Goal: Task Accomplishment & Management: Use online tool/utility

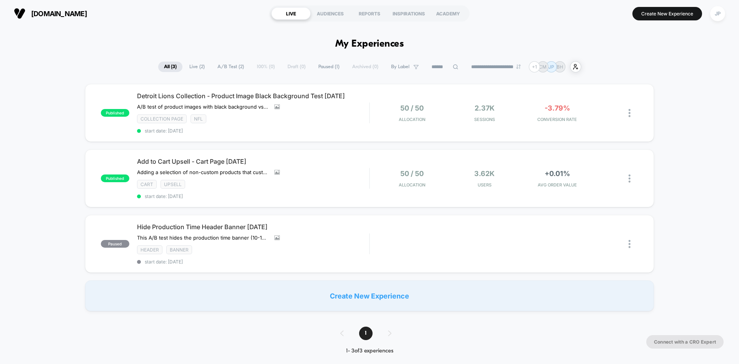
click at [378, 298] on div "Create New Experience" at bounding box center [369, 295] width 569 height 31
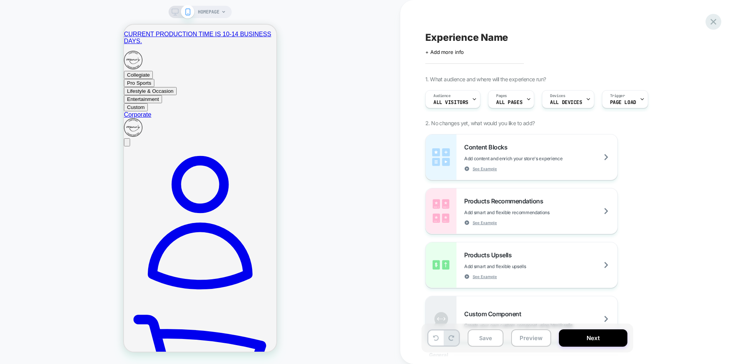
click at [715, 20] on icon at bounding box center [714, 22] width 6 height 6
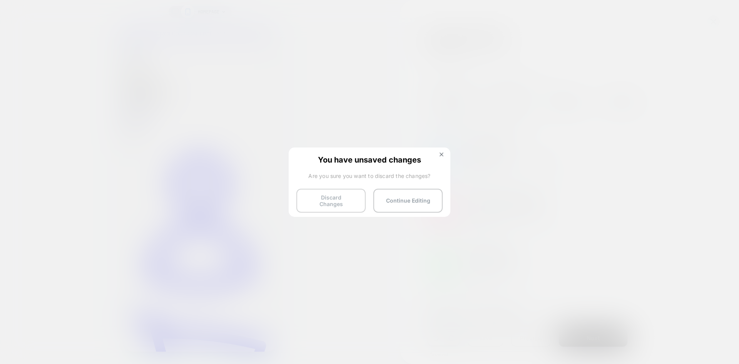
click at [335, 199] on button "Discard Changes" at bounding box center [331, 201] width 69 height 24
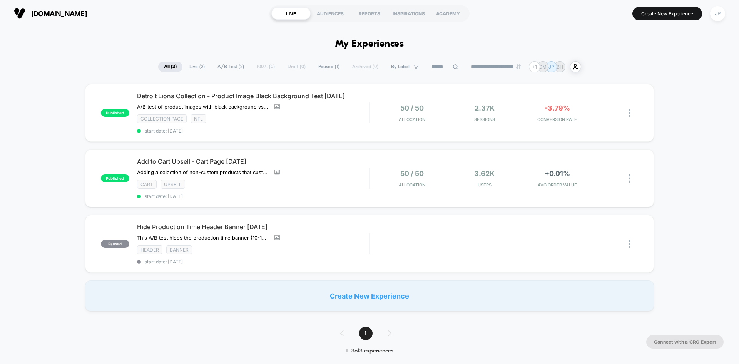
click at [365, 291] on div "Create New Experience" at bounding box center [369, 295] width 569 height 31
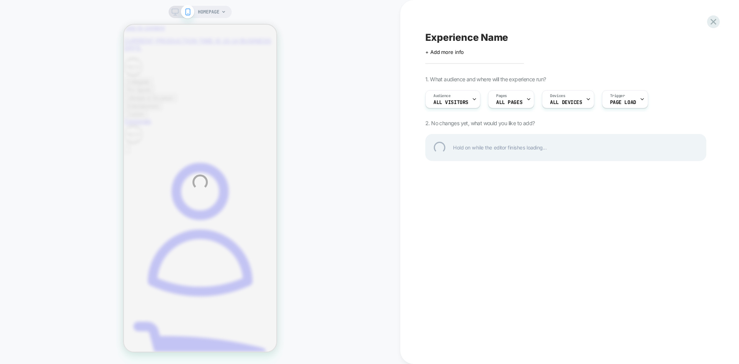
click at [463, 39] on div "Experience Name" at bounding box center [566, 38] width 281 height 12
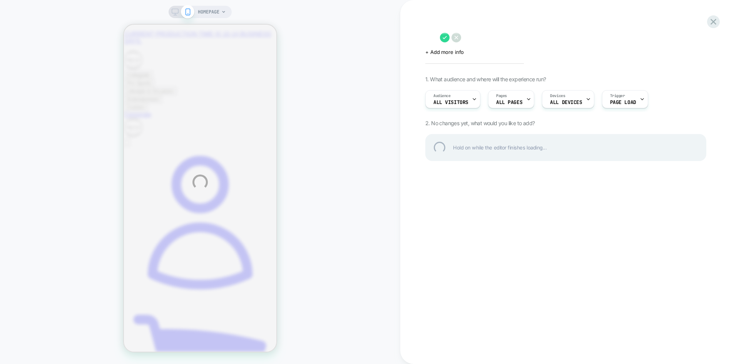
click at [568, 66] on div "HOMEPAGE Click to edit experience details + Add more info 1. What audience and …" at bounding box center [369, 182] width 739 height 364
click at [520, 62] on div "HOMEPAGE Click to edit experience details + Add more info 1. What audience and …" at bounding box center [369, 182] width 739 height 364
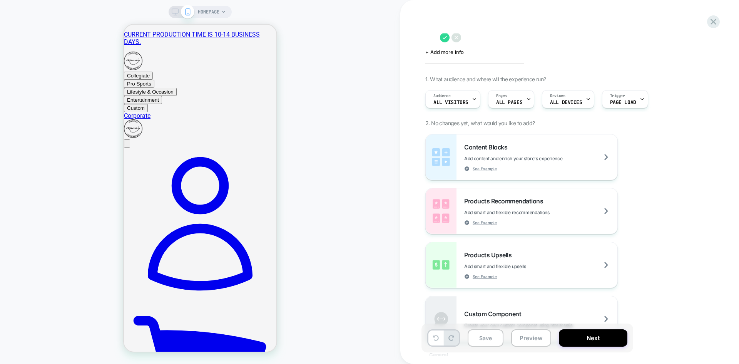
click at [461, 37] on icon at bounding box center [457, 38] width 10 height 10
click at [218, 7] on span "HOMEPAGE" at bounding box center [209, 12] width 22 height 12
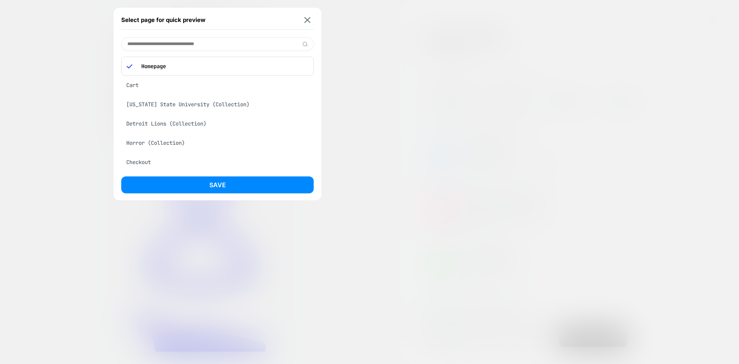
click at [202, 45] on input at bounding box center [217, 43] width 193 height 13
paste input "**********"
type input "**********"
click at [204, 69] on div "[URL][DOMAIN_NAME]" at bounding box center [217, 64] width 193 height 15
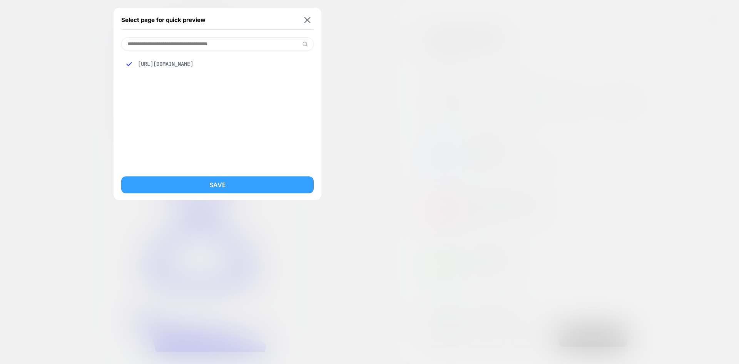
click at [201, 181] on button "Save" at bounding box center [217, 184] width 193 height 17
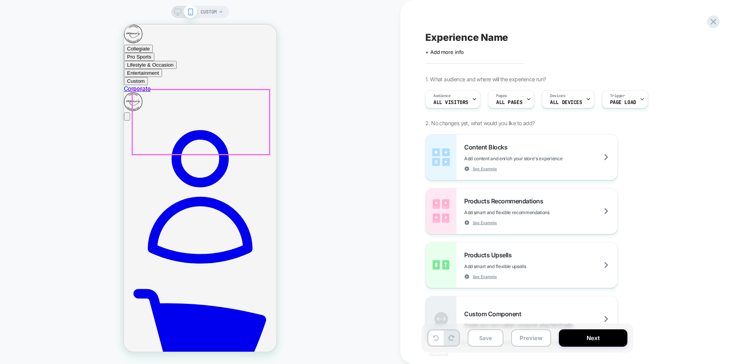
scroll to position [116, 0]
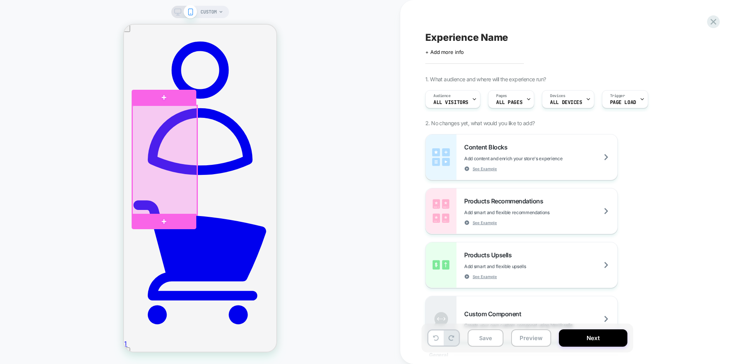
click at [168, 203] on div at bounding box center [164, 160] width 65 height 109
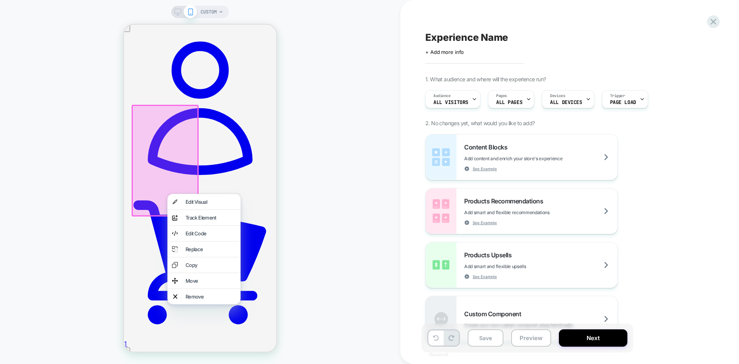
click at [154, 203] on div at bounding box center [165, 161] width 67 height 112
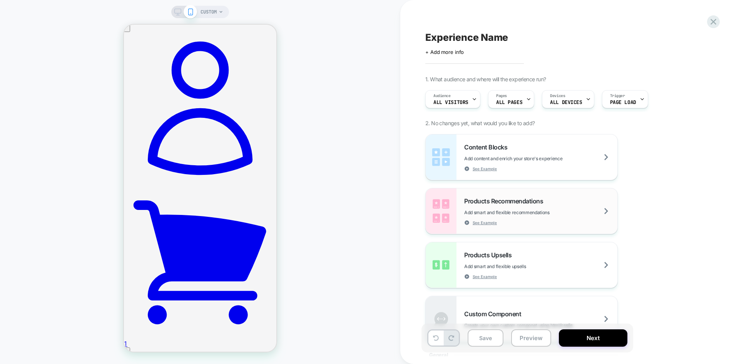
click at [568, 211] on span "Add smart and flexible recommendations" at bounding box center [526, 212] width 124 height 6
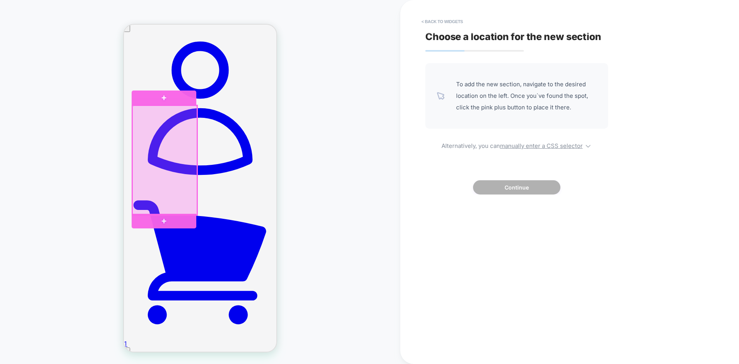
click at [193, 203] on div at bounding box center [164, 160] width 65 height 109
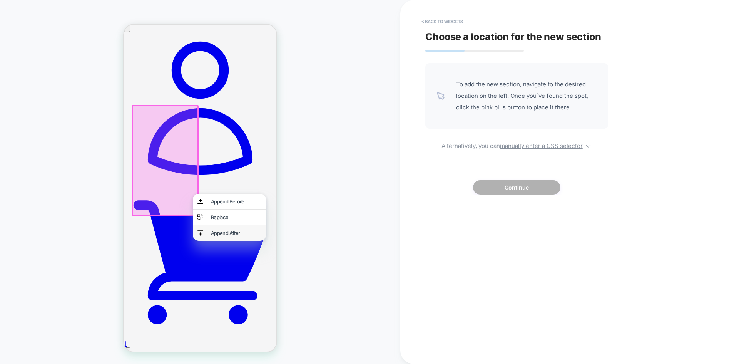
click at [220, 235] on div "Append After" at bounding box center [236, 233] width 50 height 6
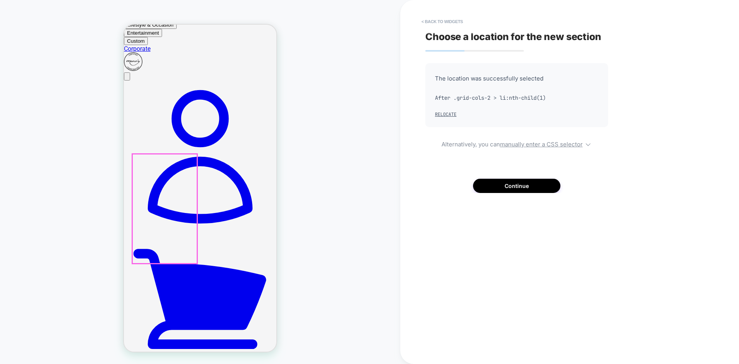
scroll to position [49, 0]
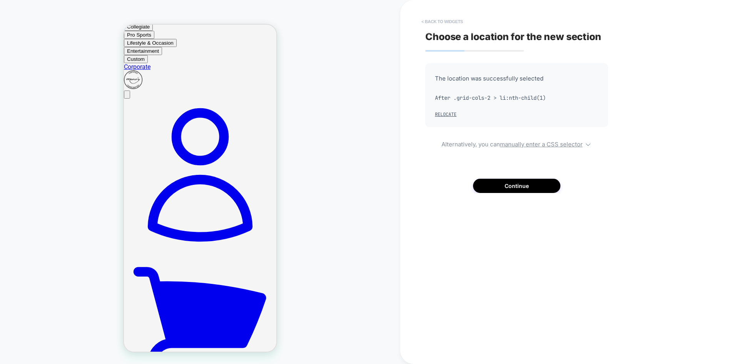
click at [438, 22] on button "< Back to widgets" at bounding box center [442, 21] width 49 height 12
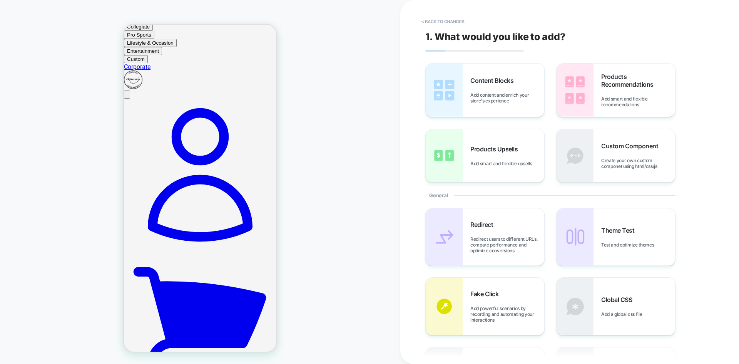
click at [438, 22] on button "< Back to changes" at bounding box center [443, 21] width 51 height 12
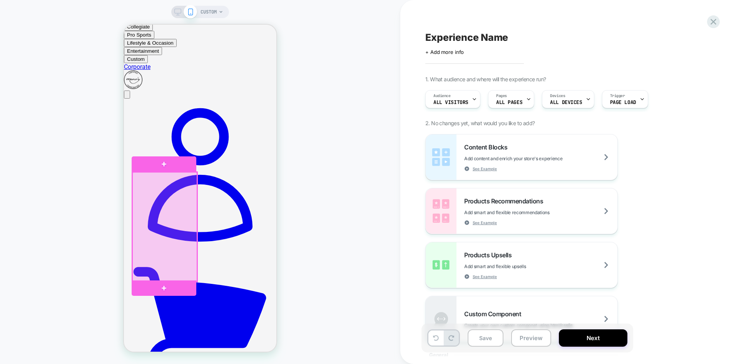
click at [191, 259] on div at bounding box center [164, 226] width 65 height 109
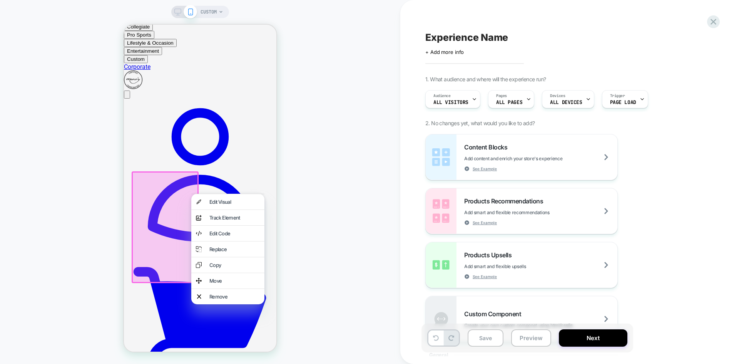
click at [189, 260] on div at bounding box center [165, 227] width 67 height 112
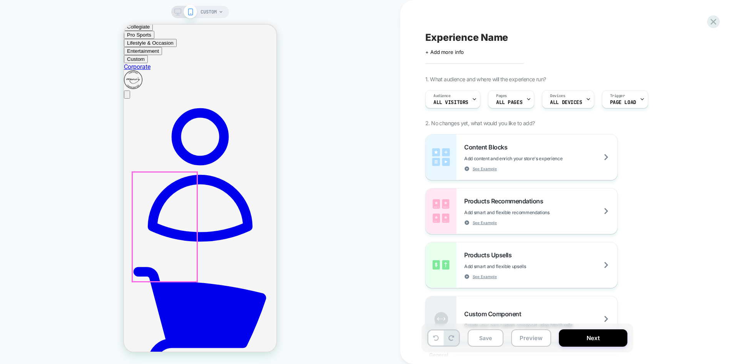
click at [189, 260] on div at bounding box center [164, 226] width 65 height 109
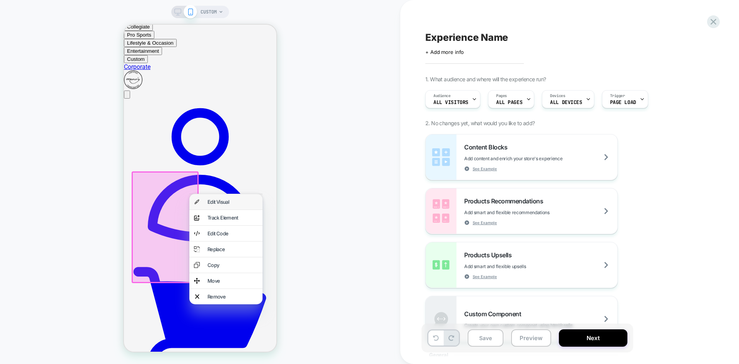
click at [214, 203] on div "Edit Visual" at bounding box center [233, 202] width 50 height 6
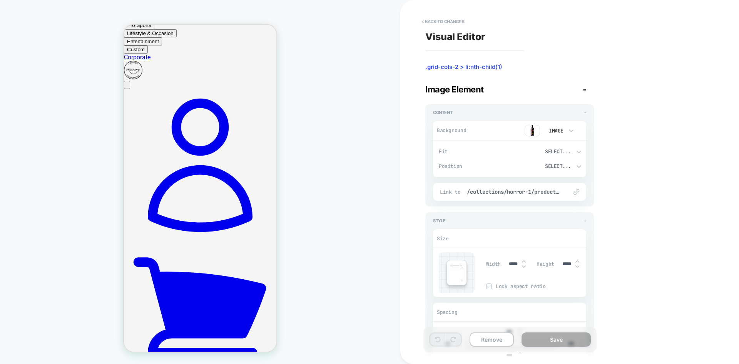
scroll to position [87, 0]
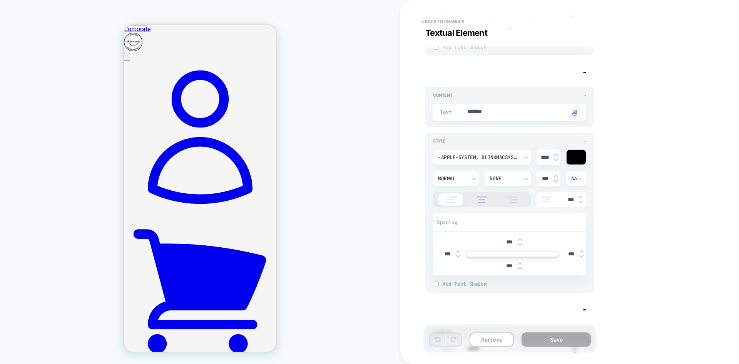
type textarea "*"
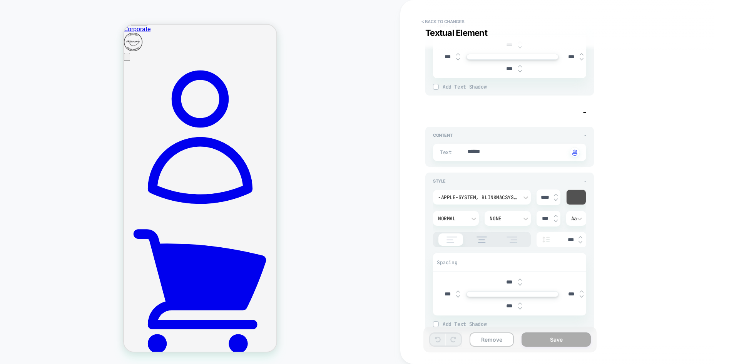
scroll to position [1216, 0]
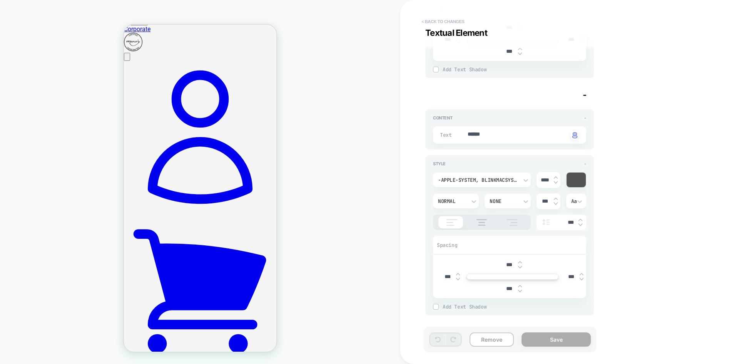
click at [455, 19] on button "< Back to changes" at bounding box center [443, 21] width 51 height 12
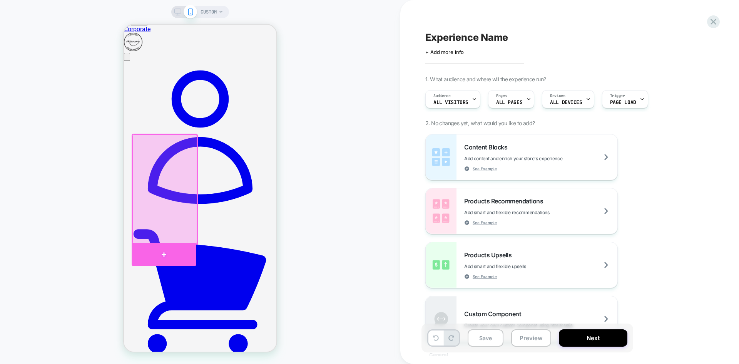
click at [183, 247] on div at bounding box center [164, 254] width 65 height 23
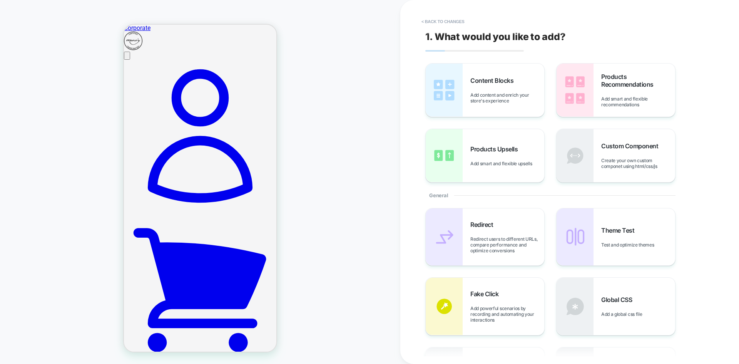
scroll to position [163, 0]
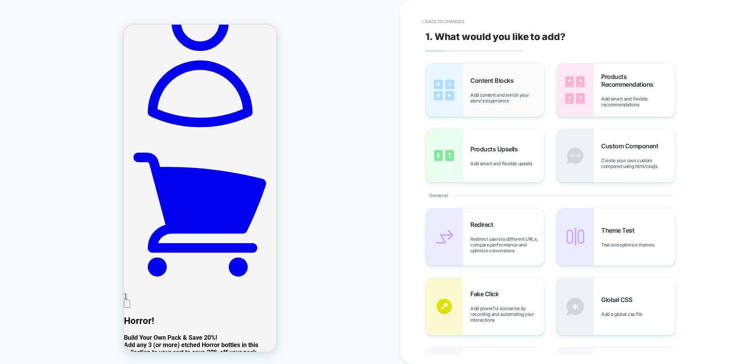
click at [499, 86] on div "Content Blocks Add content and enrich your store's experience" at bounding box center [508, 90] width 74 height 27
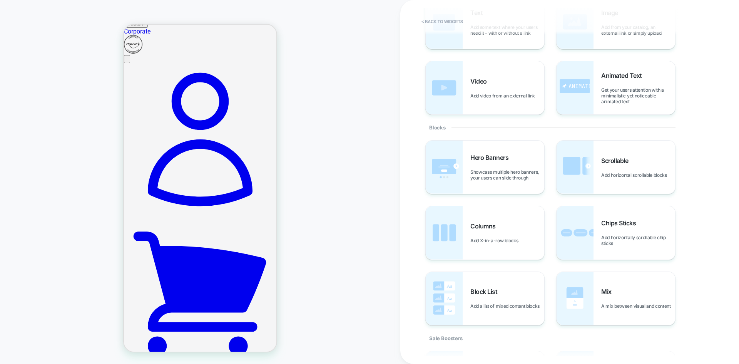
scroll to position [77, 0]
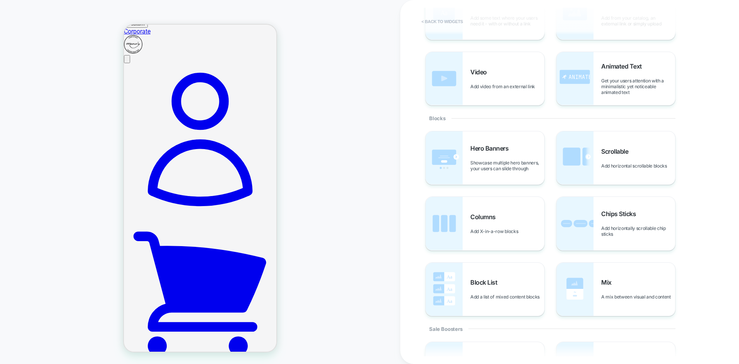
click at [439, 18] on button "< Back to widgets" at bounding box center [442, 21] width 49 height 12
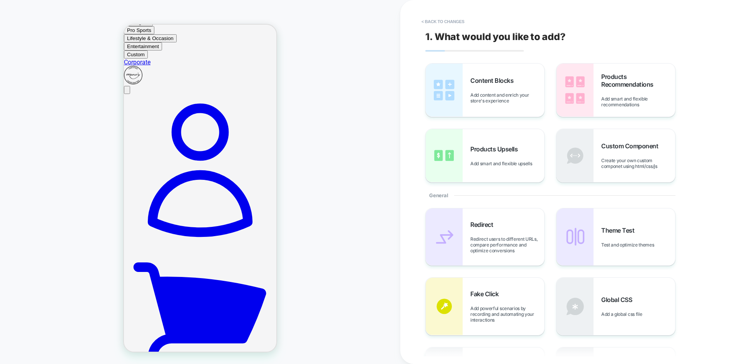
scroll to position [49, 0]
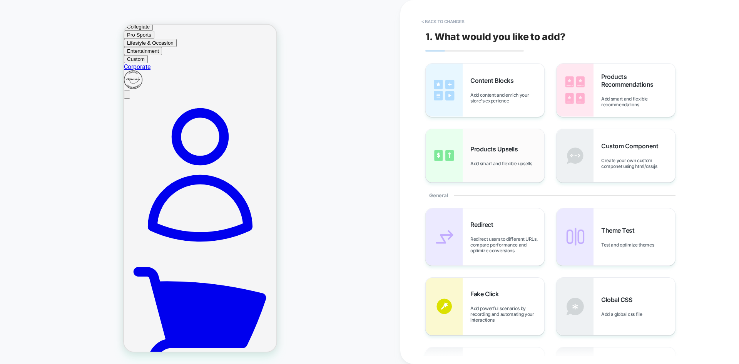
click at [528, 142] on div "Products Upsells Add smart and flexible upsells" at bounding box center [485, 155] width 119 height 53
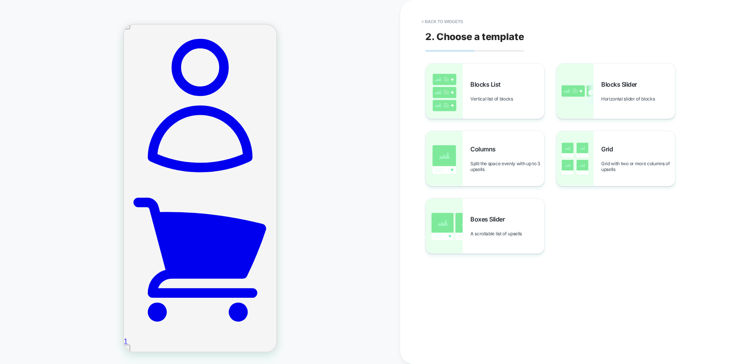
scroll to position [121, 0]
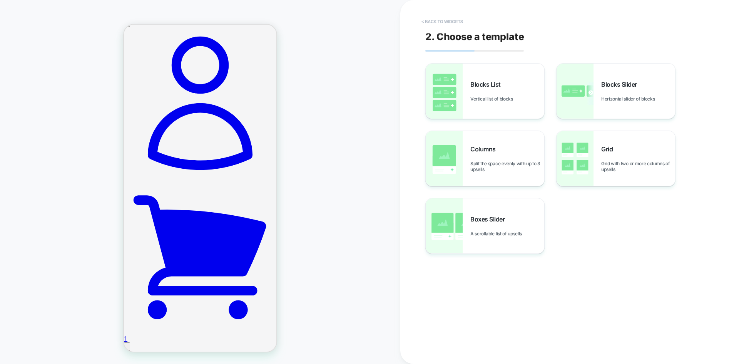
click at [454, 23] on button "< Back to widgets" at bounding box center [442, 21] width 49 height 12
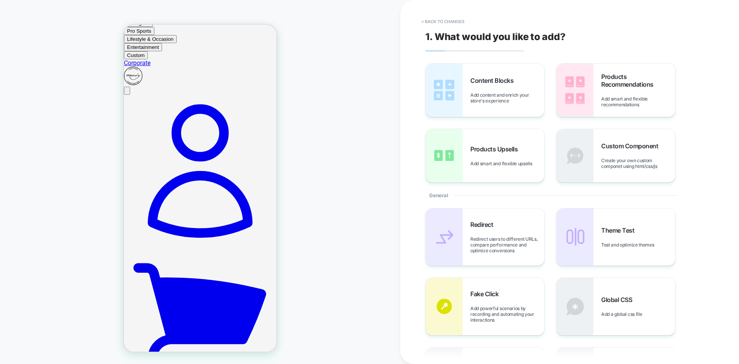
scroll to position [48, 0]
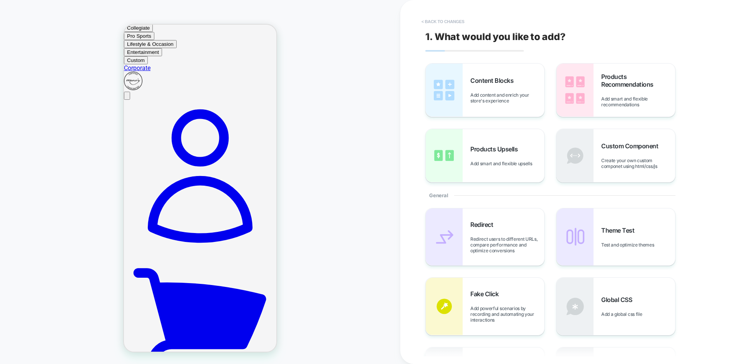
click at [437, 27] on button "< Back to changes" at bounding box center [443, 21] width 51 height 12
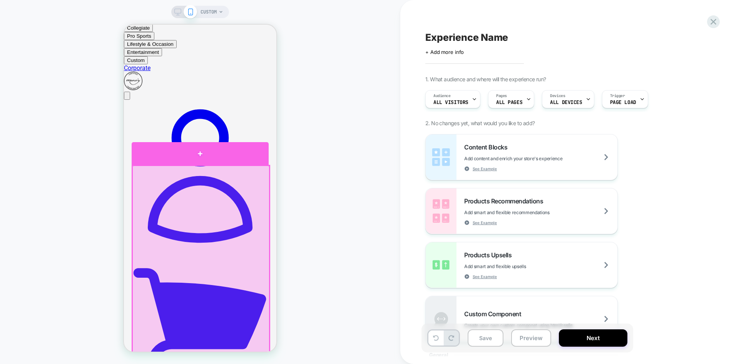
click at [258, 158] on div at bounding box center [200, 153] width 137 height 23
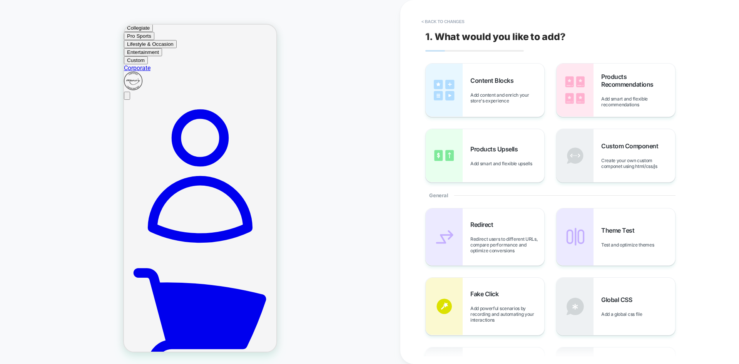
scroll to position [39, 0]
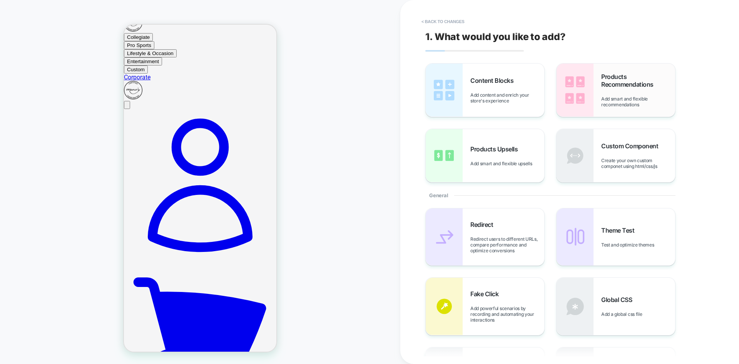
click at [580, 111] on img at bounding box center [575, 90] width 37 height 53
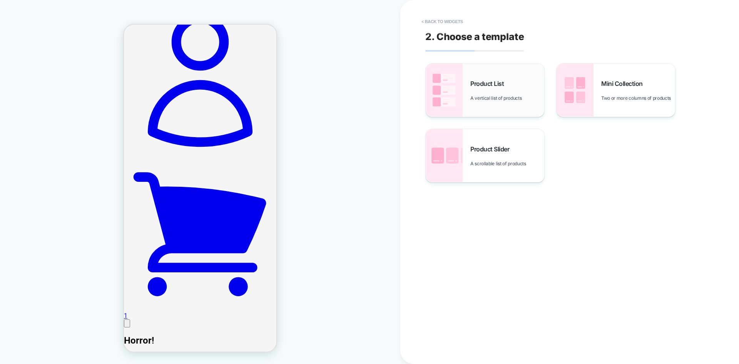
scroll to position [154, 0]
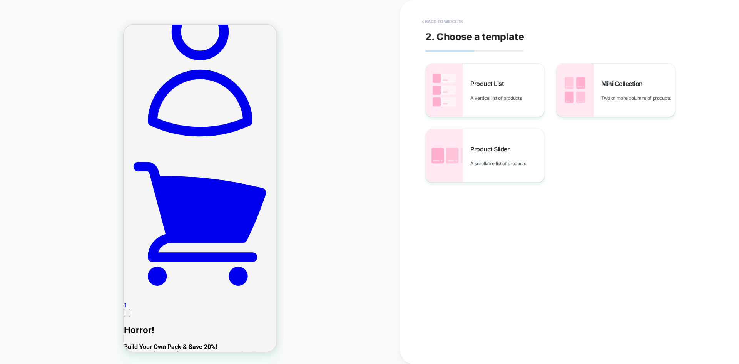
click at [447, 19] on button "< Back to widgets" at bounding box center [442, 21] width 49 height 12
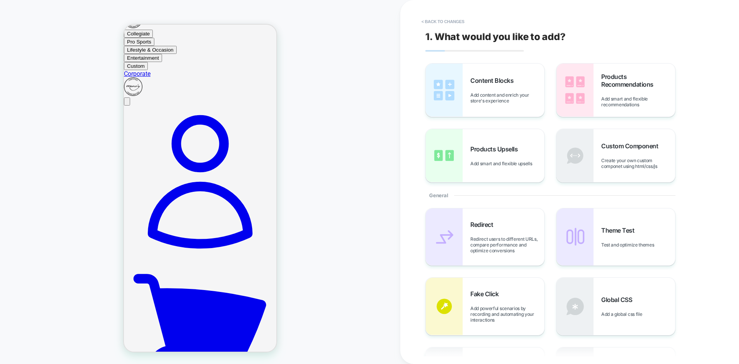
scroll to position [41, 0]
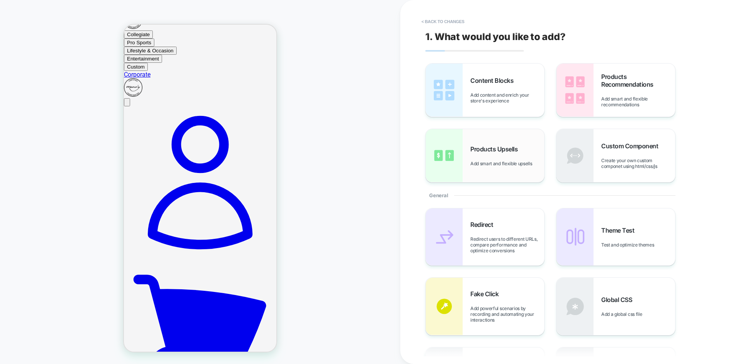
click at [478, 149] on span "Products Upsells" at bounding box center [496, 149] width 51 height 8
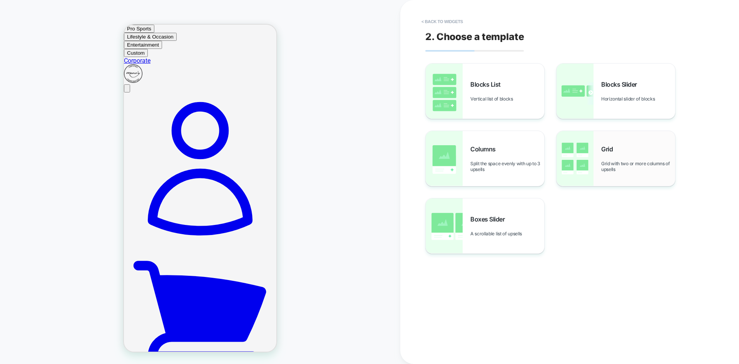
scroll to position [55, 0]
click at [581, 153] on img at bounding box center [575, 158] width 37 height 55
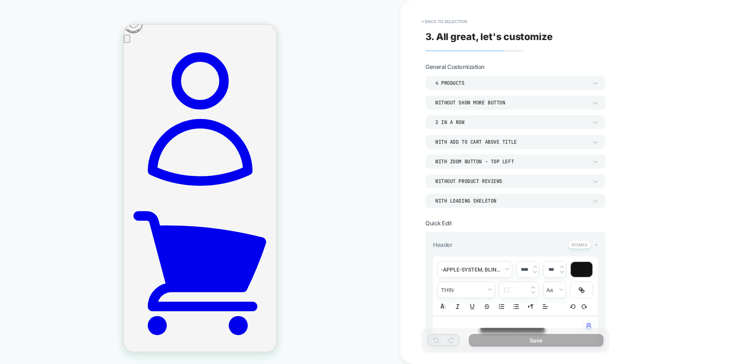
scroll to position [132, 0]
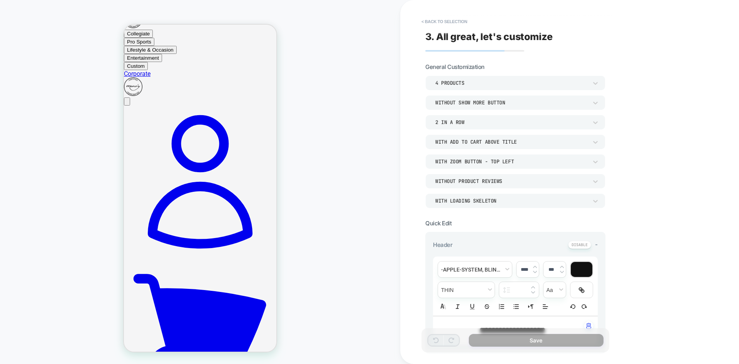
scroll to position [77, 0]
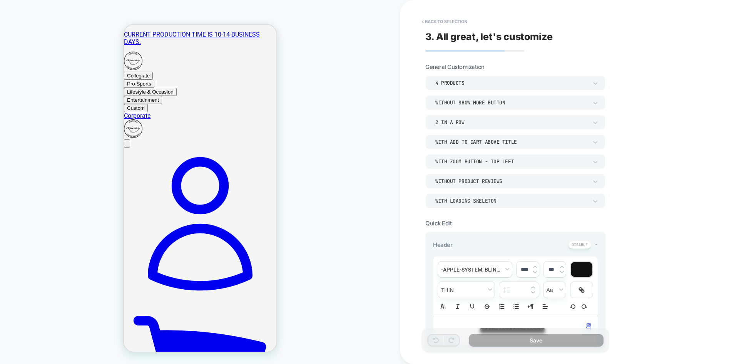
click at [441, 19] on button "< Back to selection" at bounding box center [445, 21] width 54 height 12
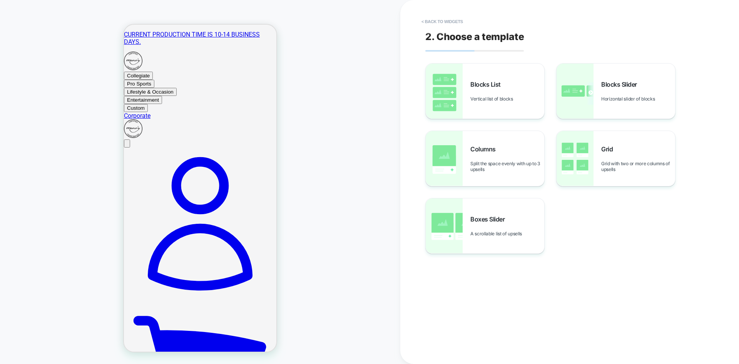
click at [441, 19] on button "< Back to widgets" at bounding box center [442, 21] width 49 height 12
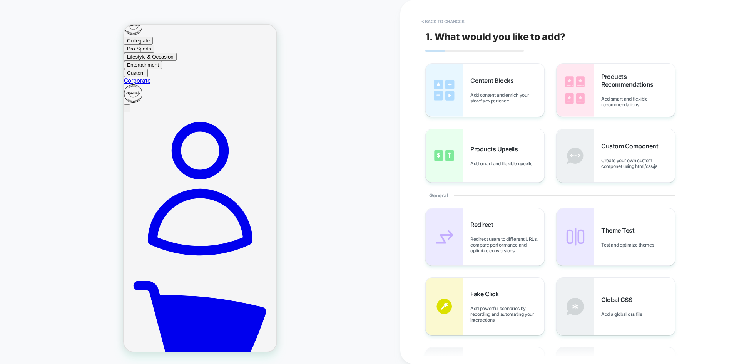
scroll to position [41, 0]
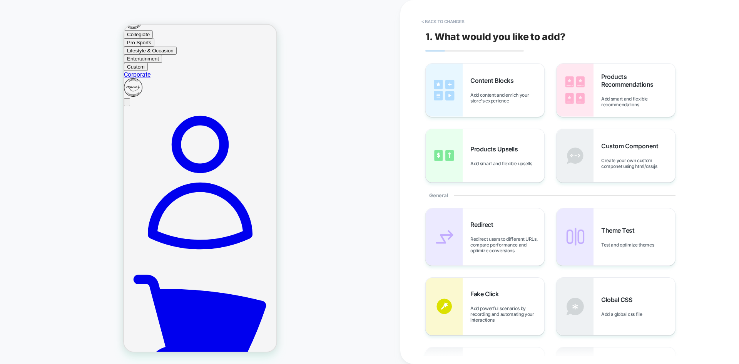
click at [441, 19] on button "< Back to changes" at bounding box center [443, 21] width 51 height 12
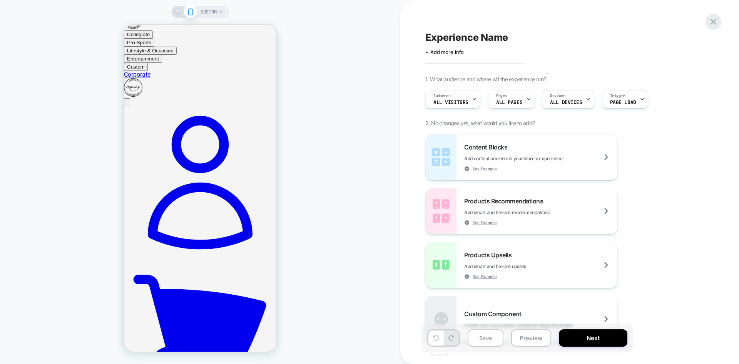
click at [718, 26] on icon at bounding box center [714, 22] width 10 height 10
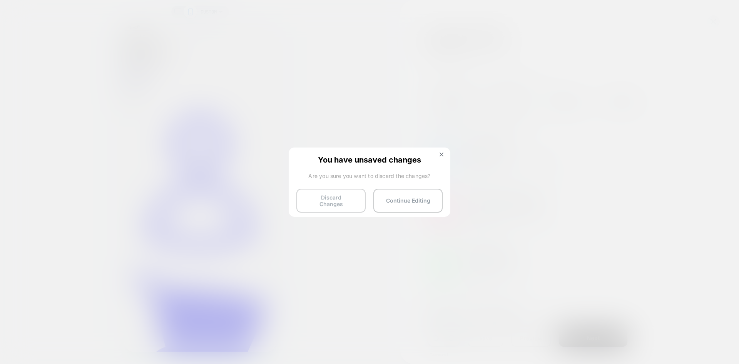
click at [329, 201] on button "Discard Changes" at bounding box center [331, 201] width 69 height 24
